Goal: Navigation & Orientation: Go to known website

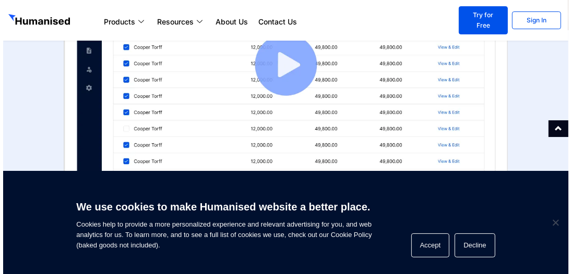
scroll to position [313, 0]
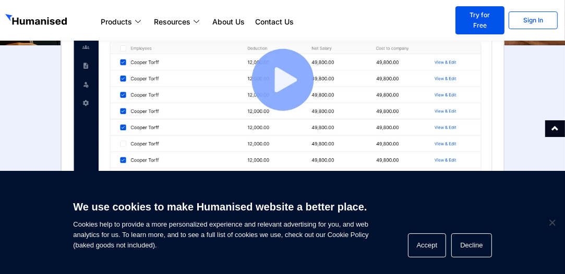
click at [281, 82] on img at bounding box center [282, 80] width 443 height 262
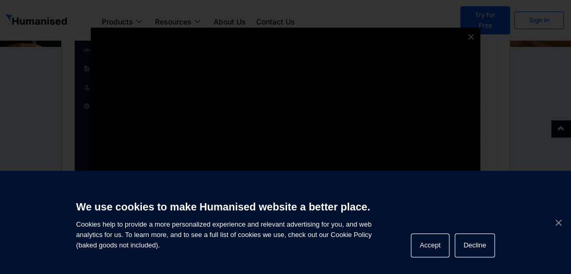
click at [558, 221] on span "Cookie Notice" at bounding box center [558, 223] width 10 height 10
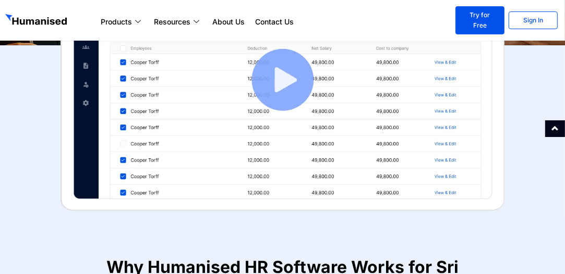
click at [292, 80] on img at bounding box center [282, 80] width 443 height 262
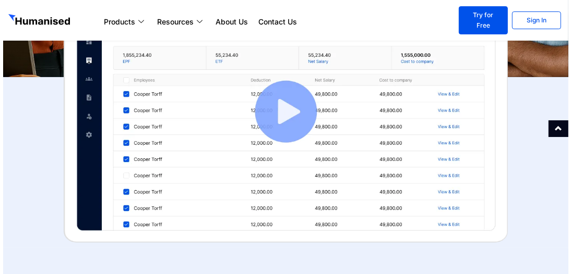
scroll to position [272, 0]
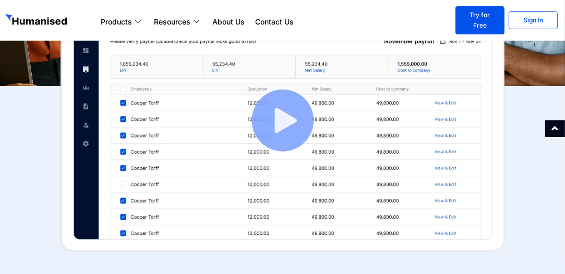
click at [291, 114] on img at bounding box center [282, 121] width 443 height 262
